Goal: Find specific fact: Find contact information

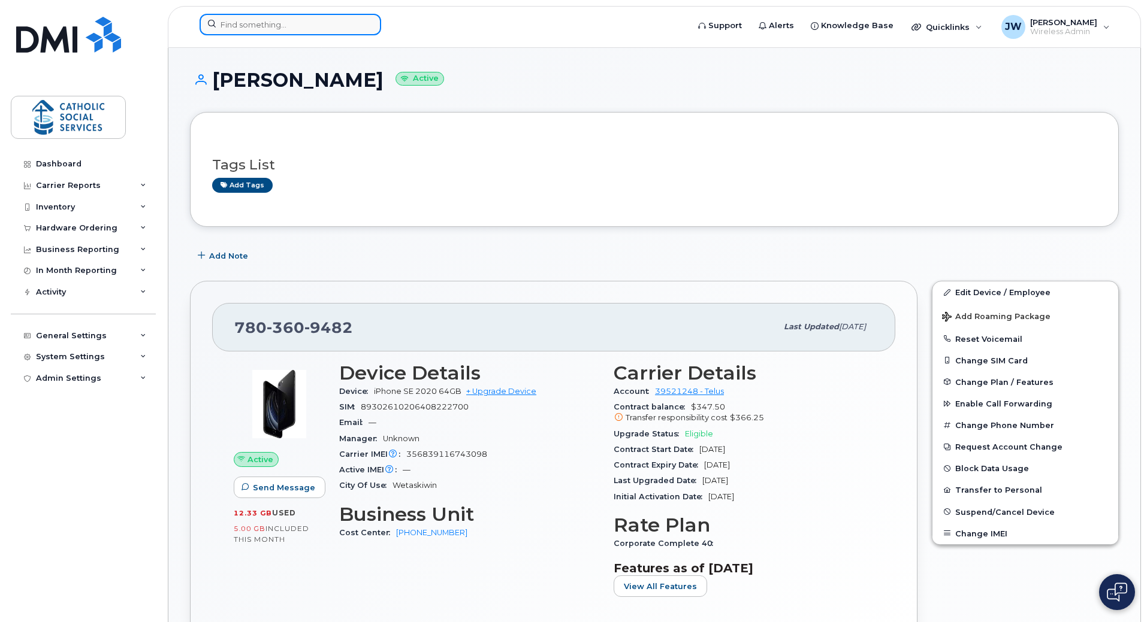
click at [274, 26] on input at bounding box center [290, 25] width 182 height 22
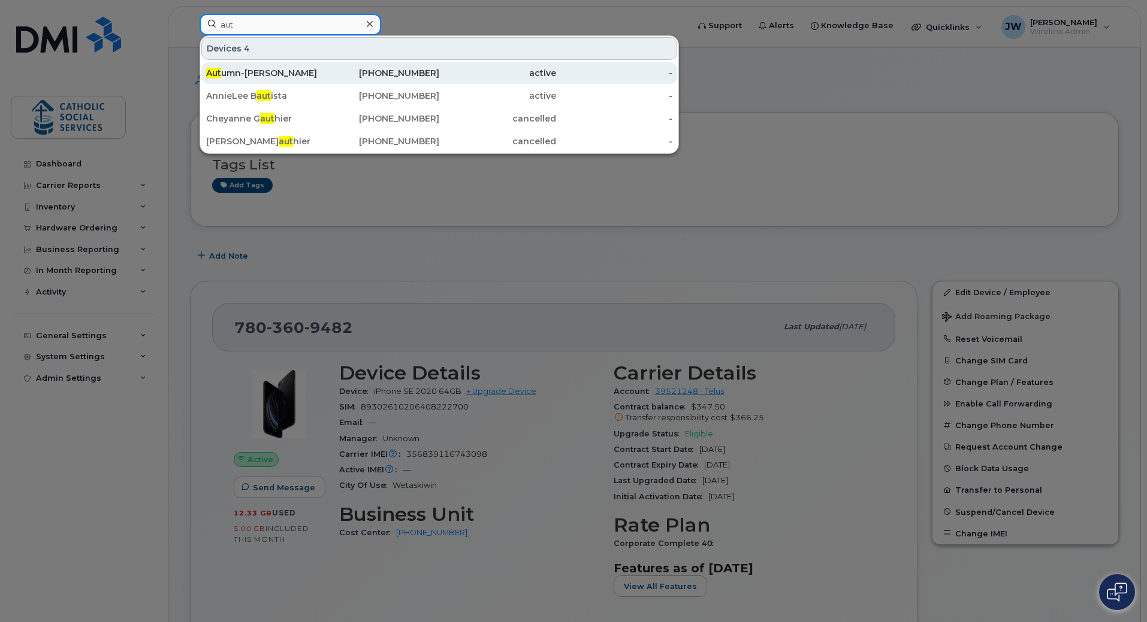
type input "aut"
click at [258, 72] on div "Aut umn-[PERSON_NAME]" at bounding box center [264, 73] width 117 height 12
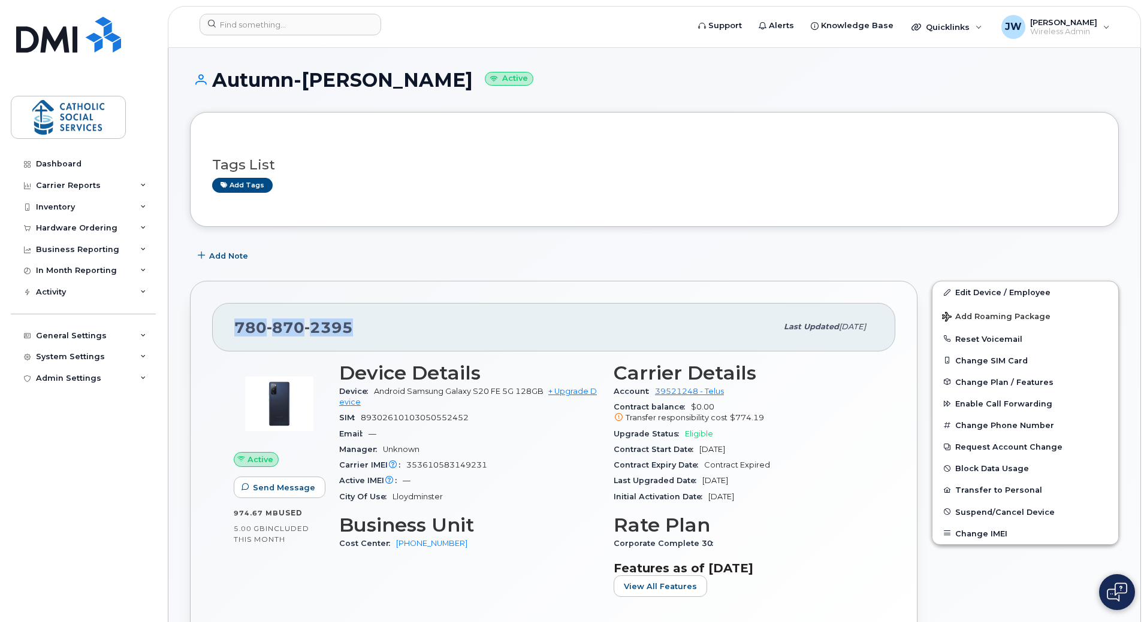
drag, startPoint x: 355, startPoint y: 328, endPoint x: 232, endPoint y: 330, distance: 122.8
click at [232, 330] on div "780 870 2395 Last updated Jul 21, 2022" at bounding box center [553, 327] width 683 height 48
copy span "780 870 2395"
